Goal: Find specific page/section: Find specific page/section

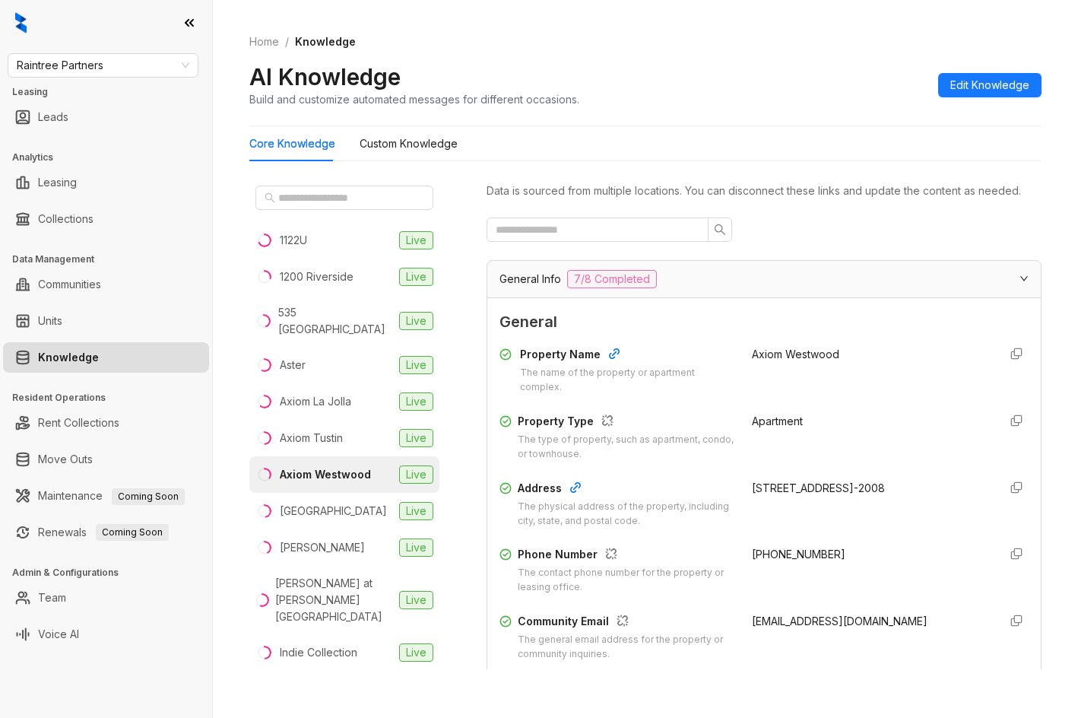
click at [143, 49] on div "Raintree Partners Leasing Leads Analytics Leasing Collections Data Management C…" at bounding box center [106, 359] width 212 height 718
click at [142, 56] on span "Raintree Partners" at bounding box center [103, 65] width 173 height 23
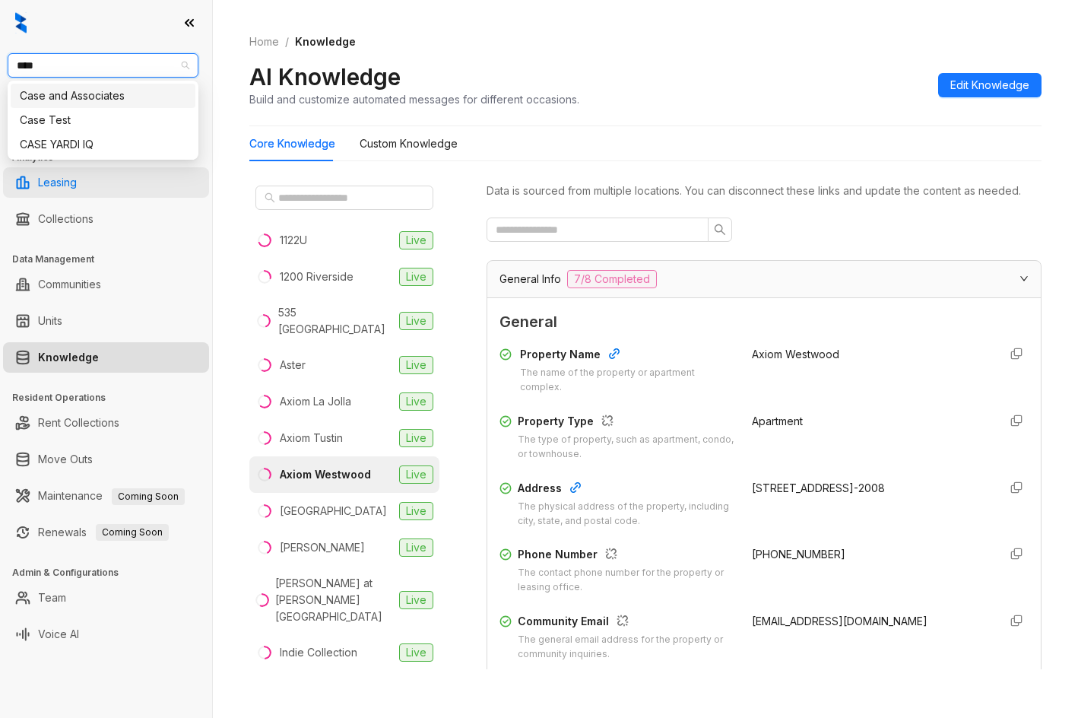
type input "****"
click at [94, 97] on div "Case and Associates" at bounding box center [103, 95] width 167 height 17
